Goal: Check status

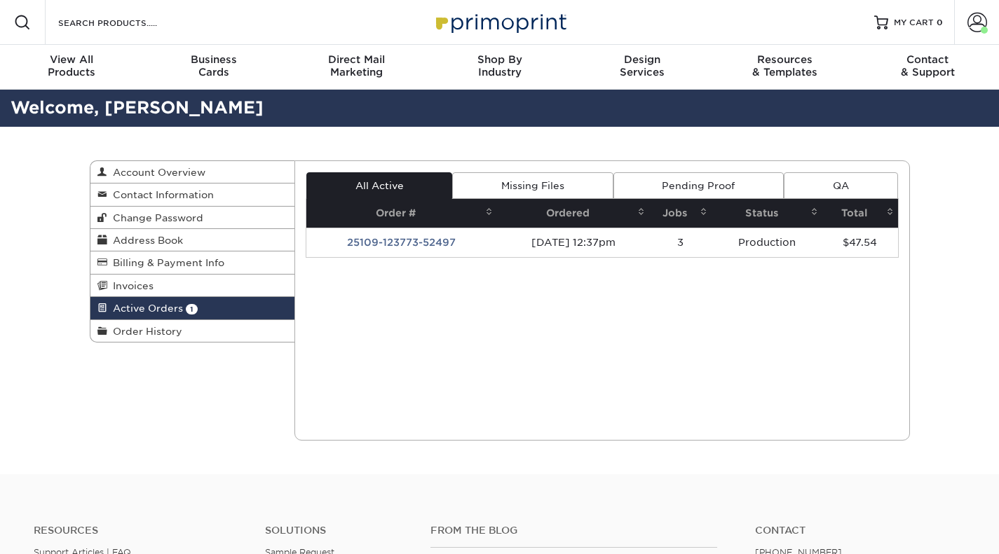
drag, startPoint x: 0, startPoint y: 0, endPoint x: 439, endPoint y: 242, distance: 501.8
click at [439, 242] on td "25109-123773-52497" at bounding box center [401, 242] width 191 height 29
click at [436, 245] on td "25109-123773-52497" at bounding box center [401, 242] width 191 height 29
